Goal: Transaction & Acquisition: Purchase product/service

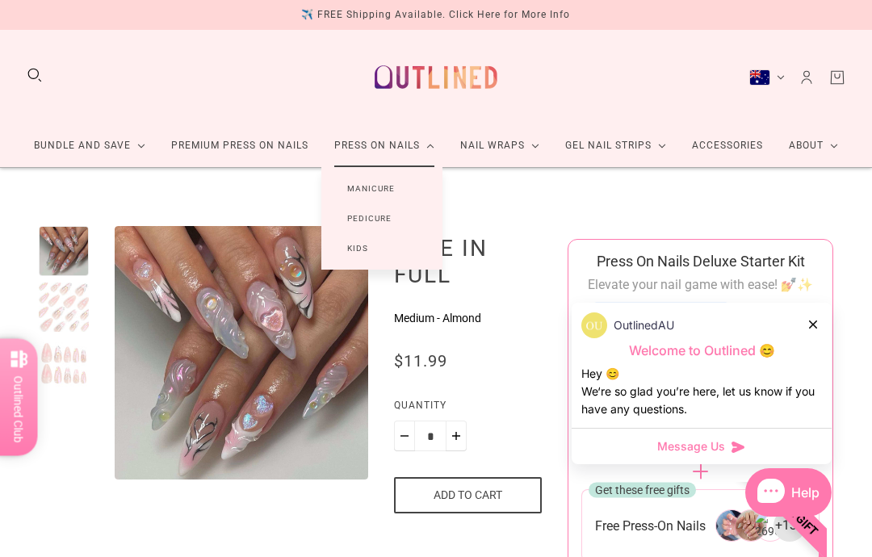
click at [385, 189] on link "Manicure" at bounding box center [371, 189] width 99 height 30
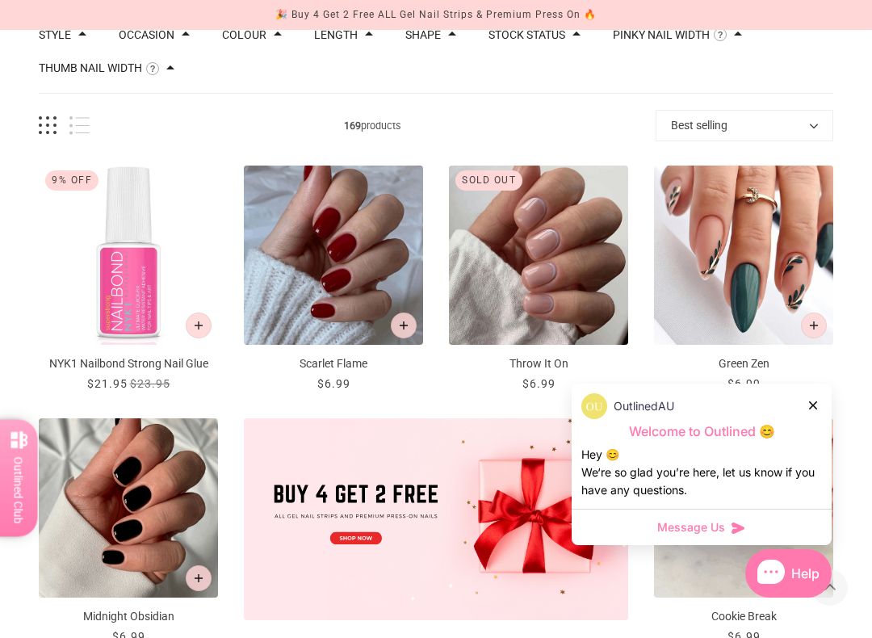
scroll to position [272, 0]
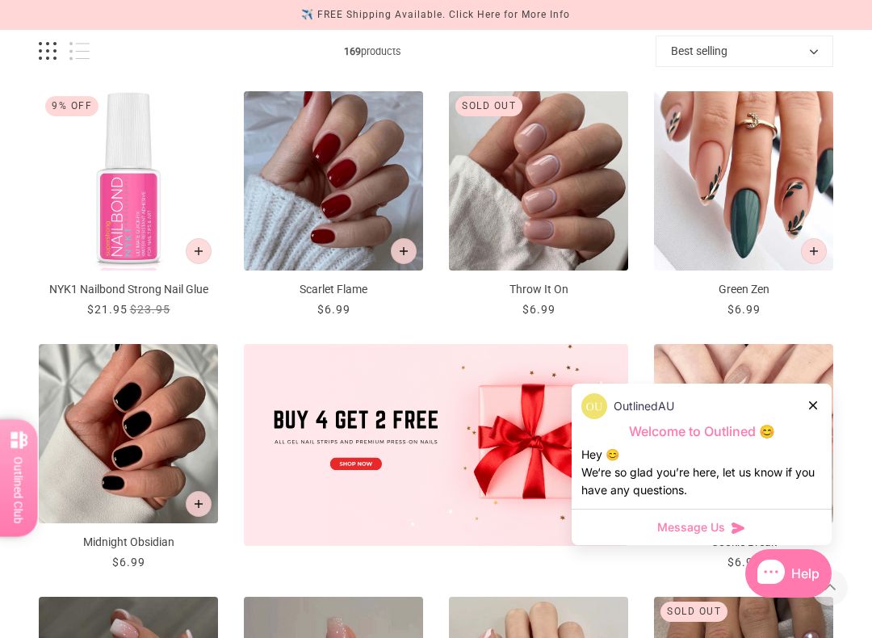
click at [806, 403] on div "OutlinedAU" at bounding box center [702, 406] width 241 height 26
click at [801, 412] on div "OutlinedAU" at bounding box center [702, 406] width 241 height 26
click at [804, 406] on div "OutlinedAU" at bounding box center [702, 406] width 241 height 26
click at [804, 411] on div "OutlinedAU" at bounding box center [702, 406] width 241 height 26
click at [806, 407] on div "OutlinedAU" at bounding box center [702, 406] width 241 height 26
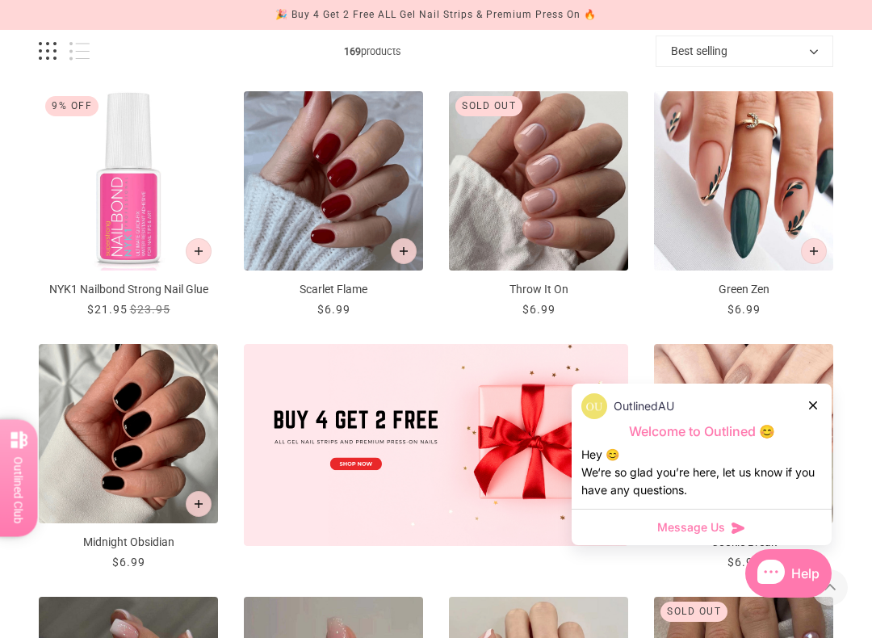
click at [809, 414] on div "OutlinedAU" at bounding box center [702, 406] width 241 height 26
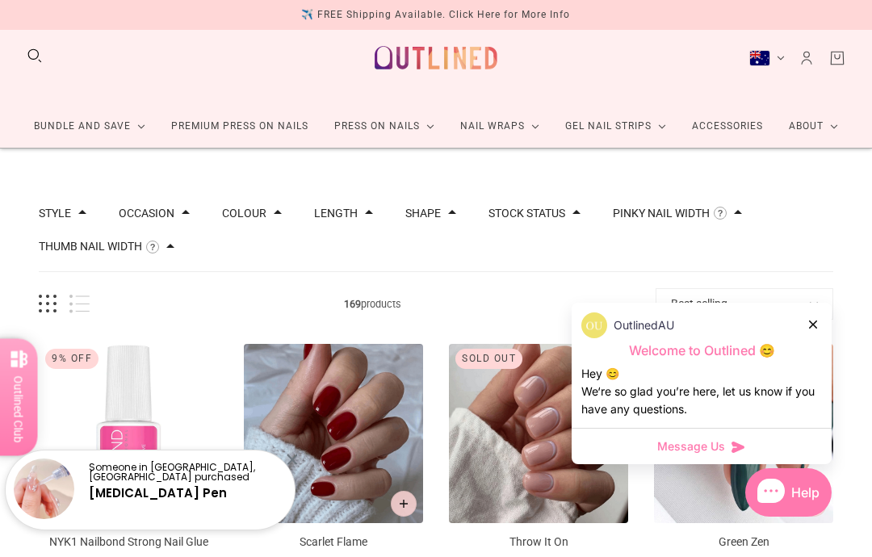
scroll to position [0, 0]
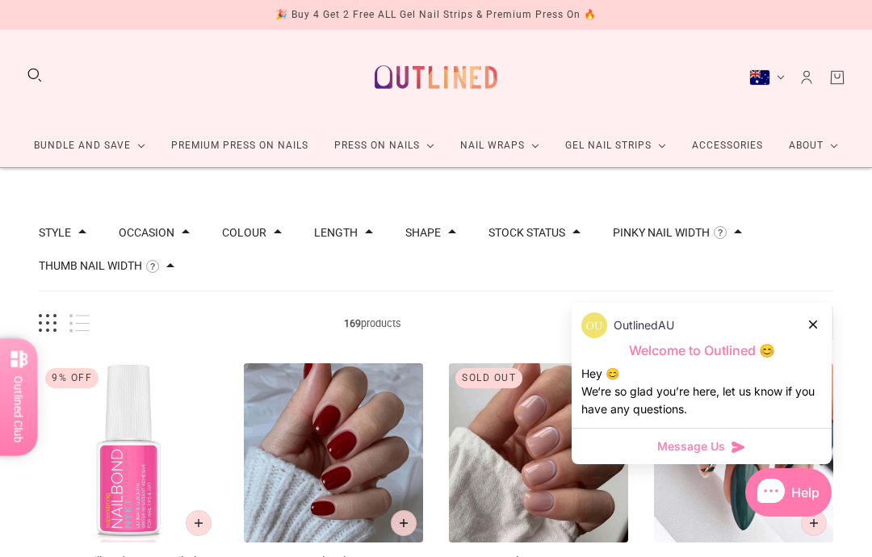
click at [804, 327] on div "OutlinedAU" at bounding box center [702, 326] width 241 height 26
click at [808, 338] on div "OutlinedAU Welcome to Outlined 😊 Hey 😊 We‘re so glad you’re here, let us know i…" at bounding box center [702, 365] width 260 height 125
click at [811, 331] on div at bounding box center [814, 324] width 10 height 17
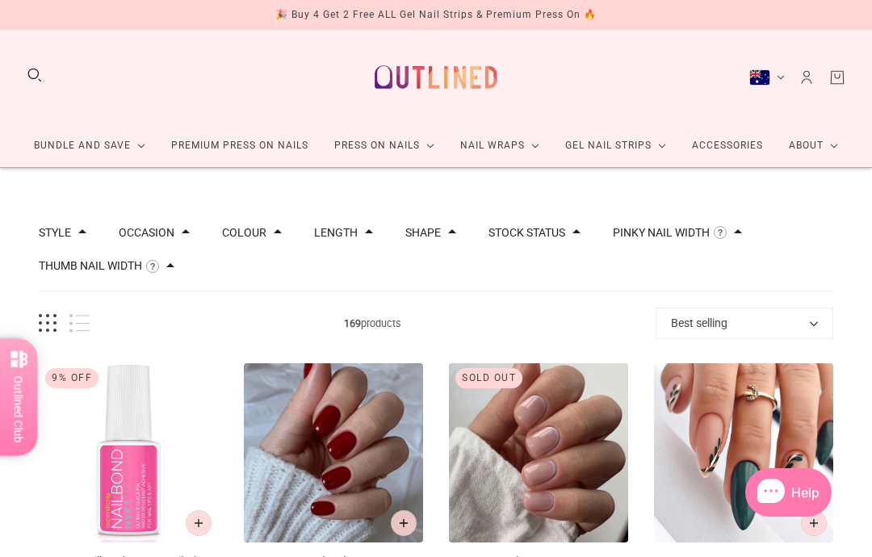
click at [40, 81] on button "Search" at bounding box center [35, 75] width 18 height 18
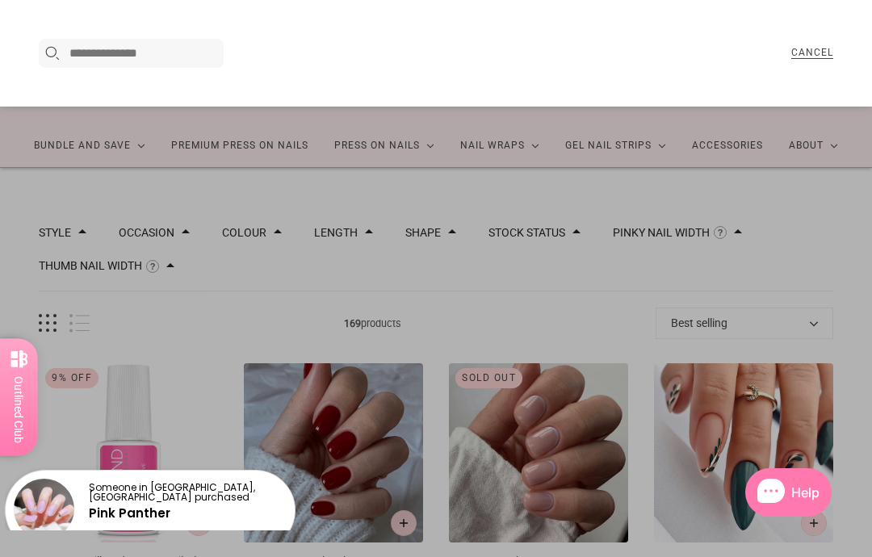
click at [137, 62] on input "Search here..." at bounding box center [143, 53] width 149 height 19
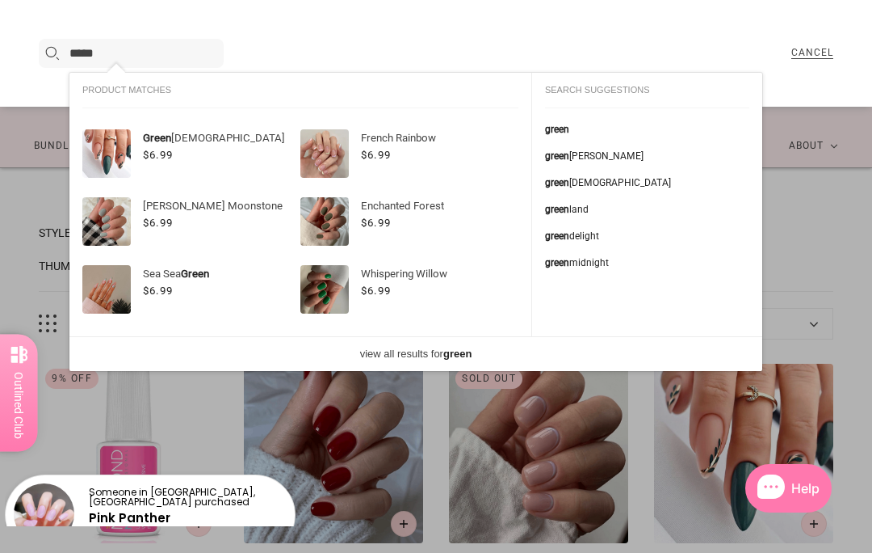
type input "*****"
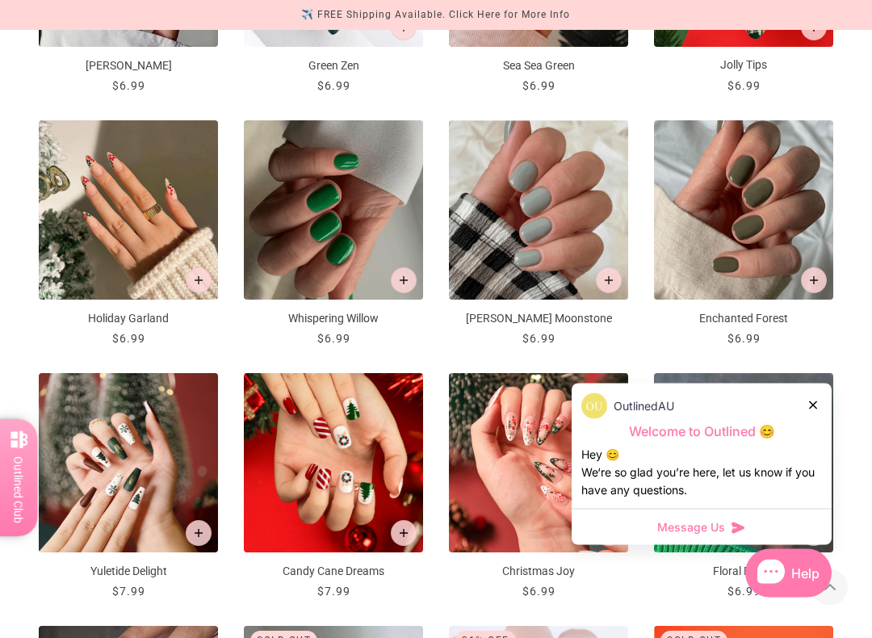
scroll to position [544, 0]
click at [809, 409] on div at bounding box center [814, 405] width 10 height 17
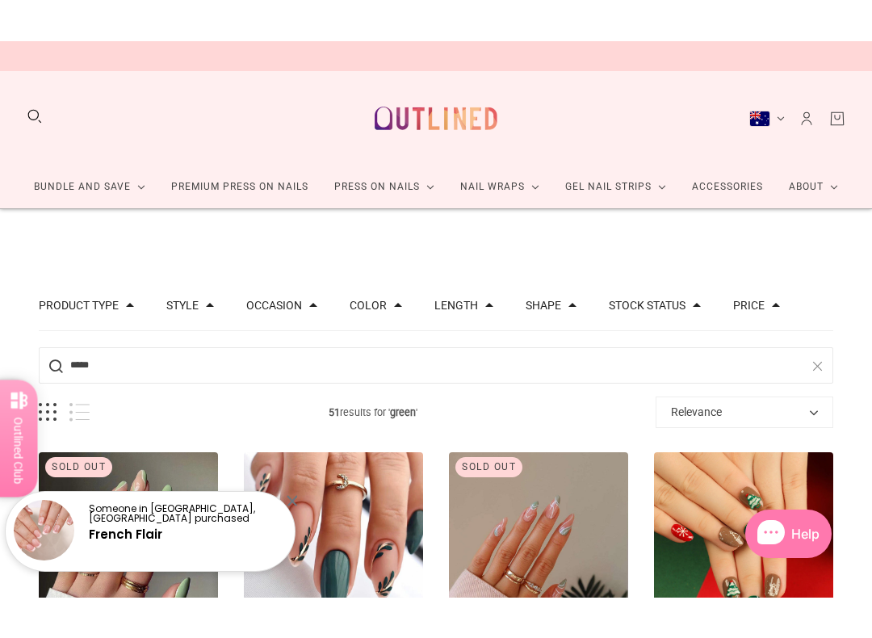
scroll to position [102, 0]
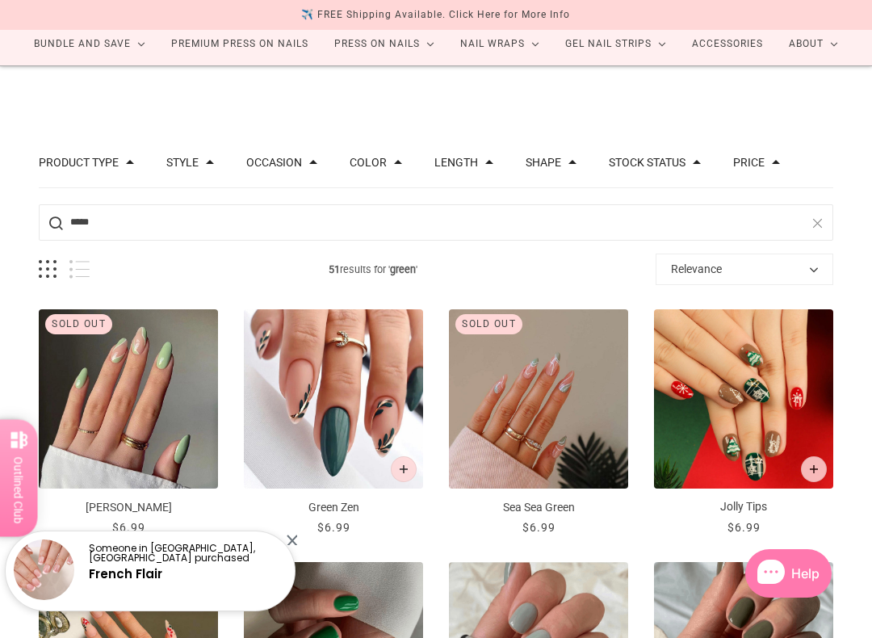
click at [124, 217] on input "*****" at bounding box center [436, 222] width 795 height 36
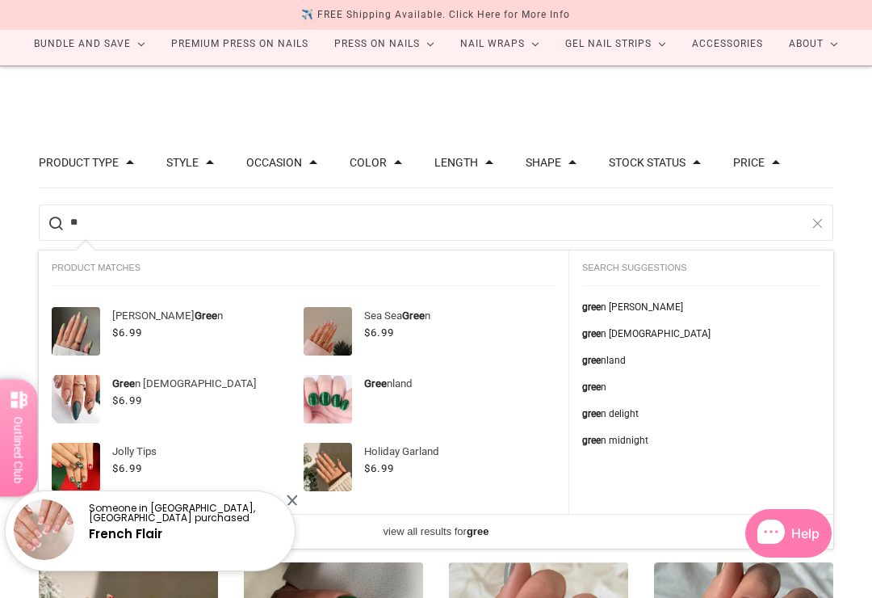
type input "*"
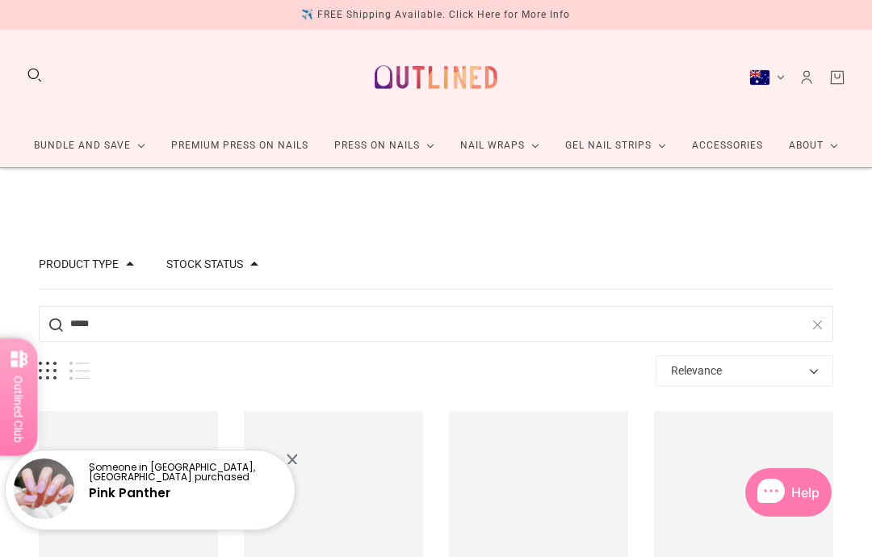
type input "*****"
